Goal: Information Seeking & Learning: Learn about a topic

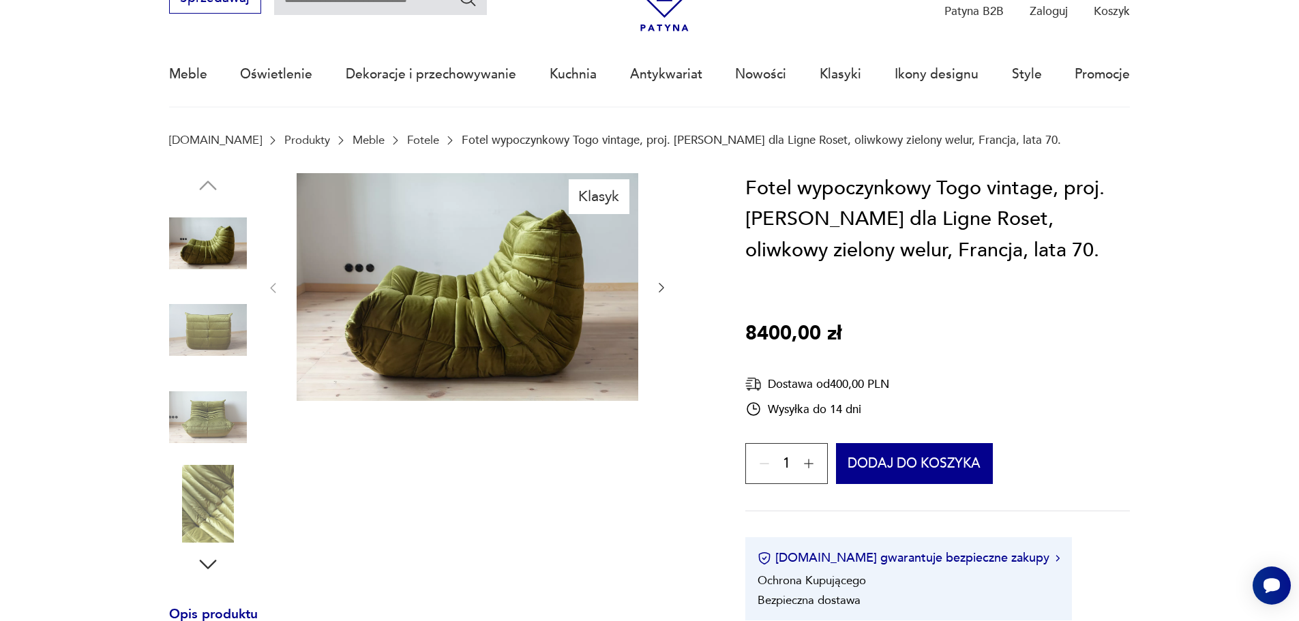
scroll to position [205, 0]
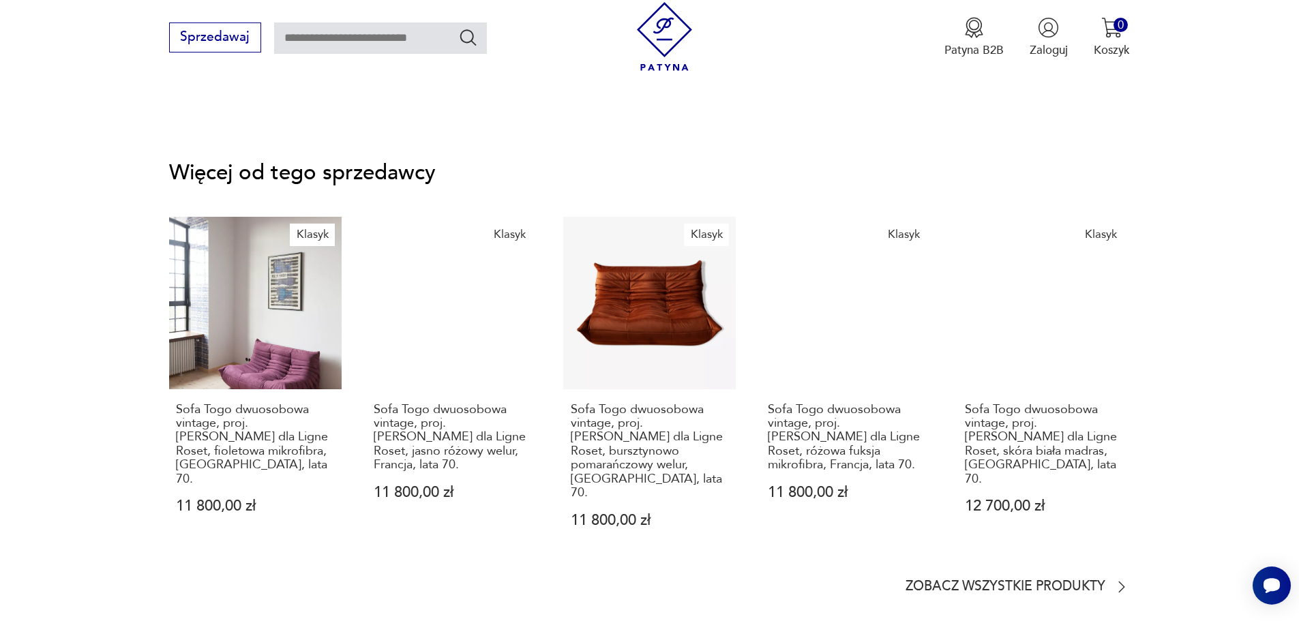
scroll to position [2045, 0]
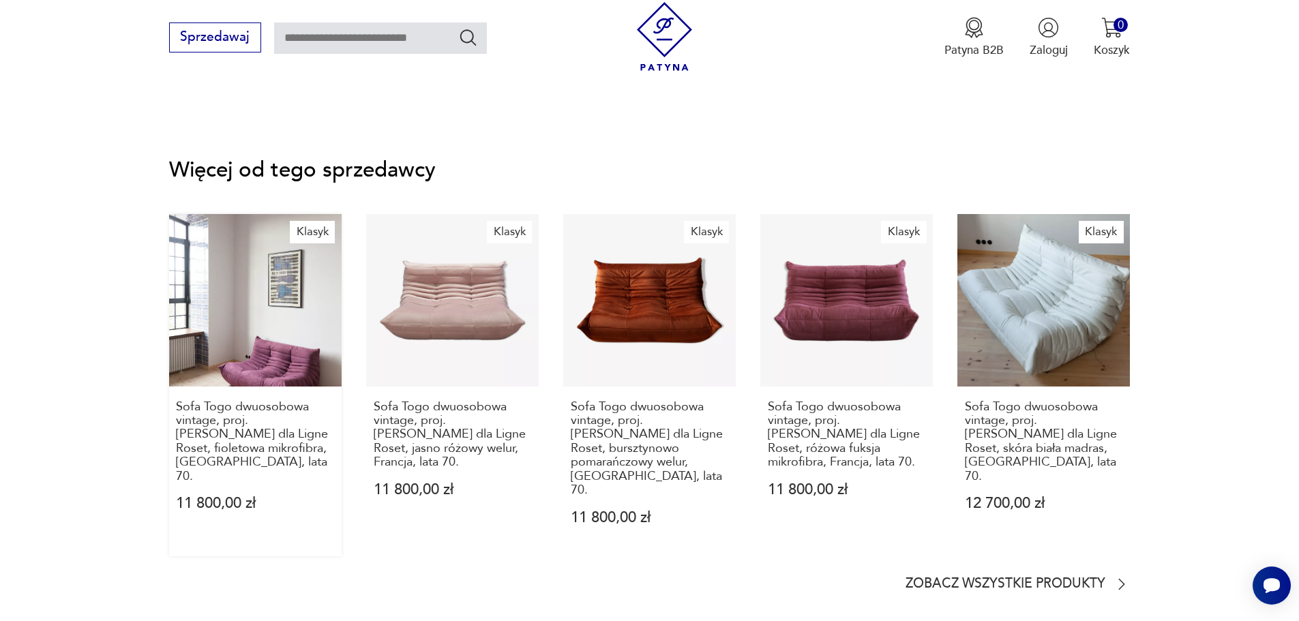
click at [280, 331] on link "Klasyk Sofa Togo dwuosobowa vintage, proj. M. Ducaroy dla Ligne Roset, fioletow…" at bounding box center [255, 385] width 172 height 342
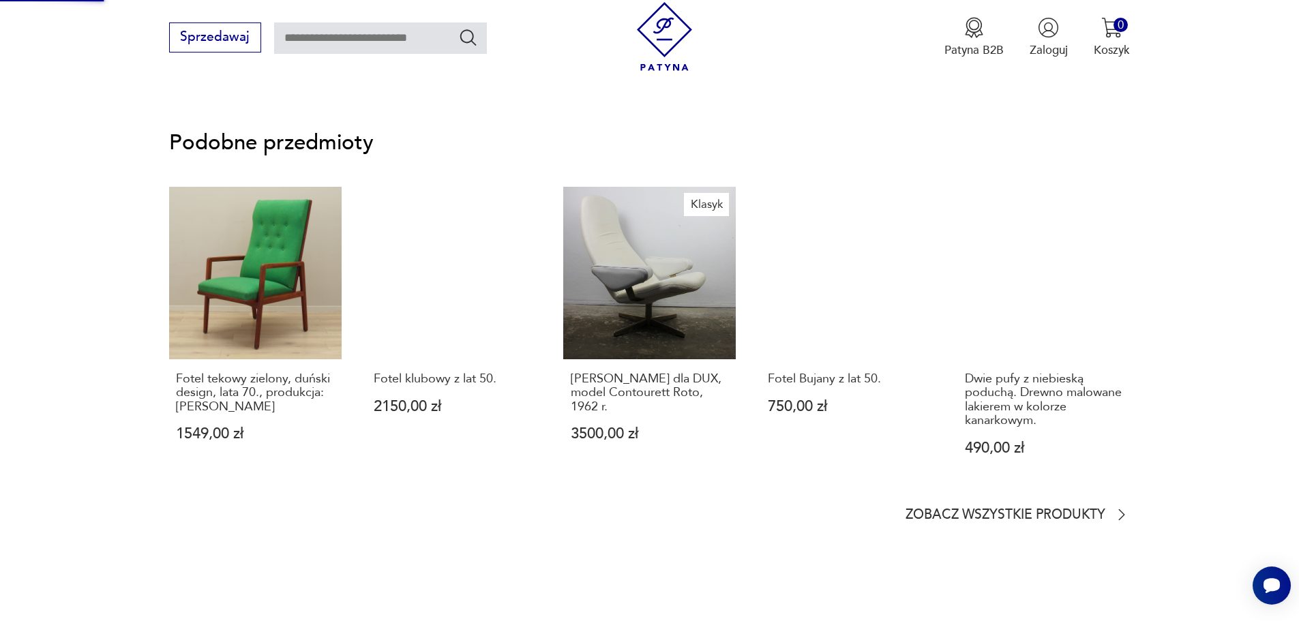
scroll to position [534, 0]
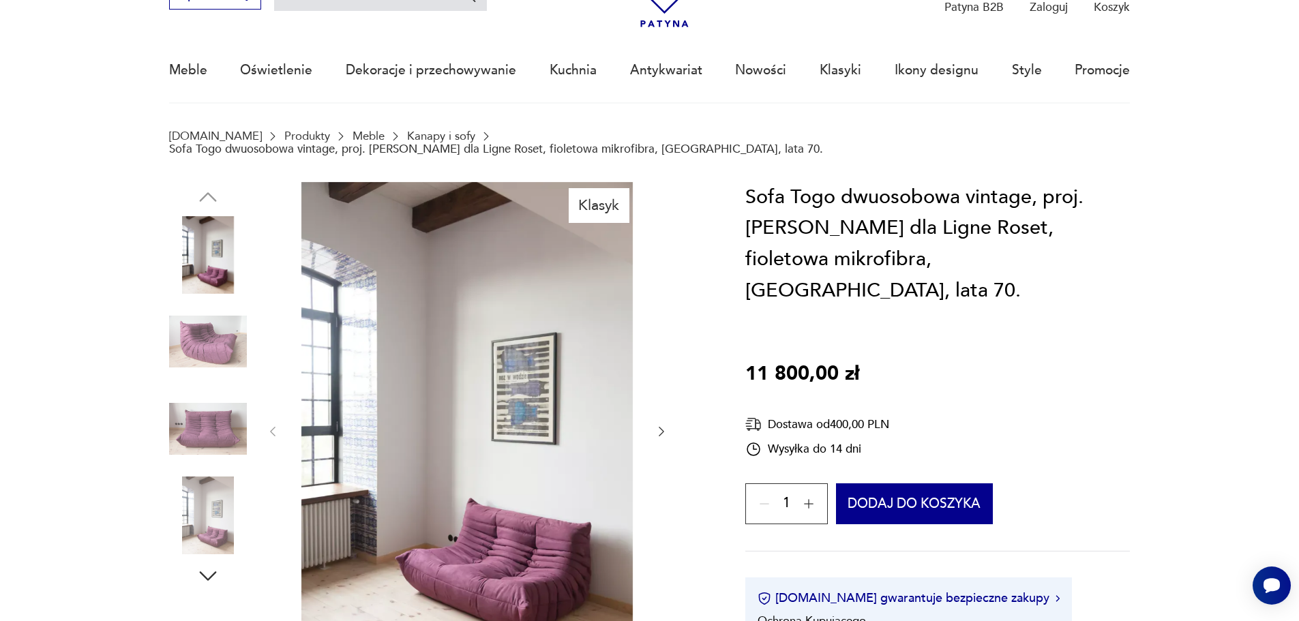
scroll to position [205, 0]
